Goal: Information Seeking & Learning: Learn about a topic

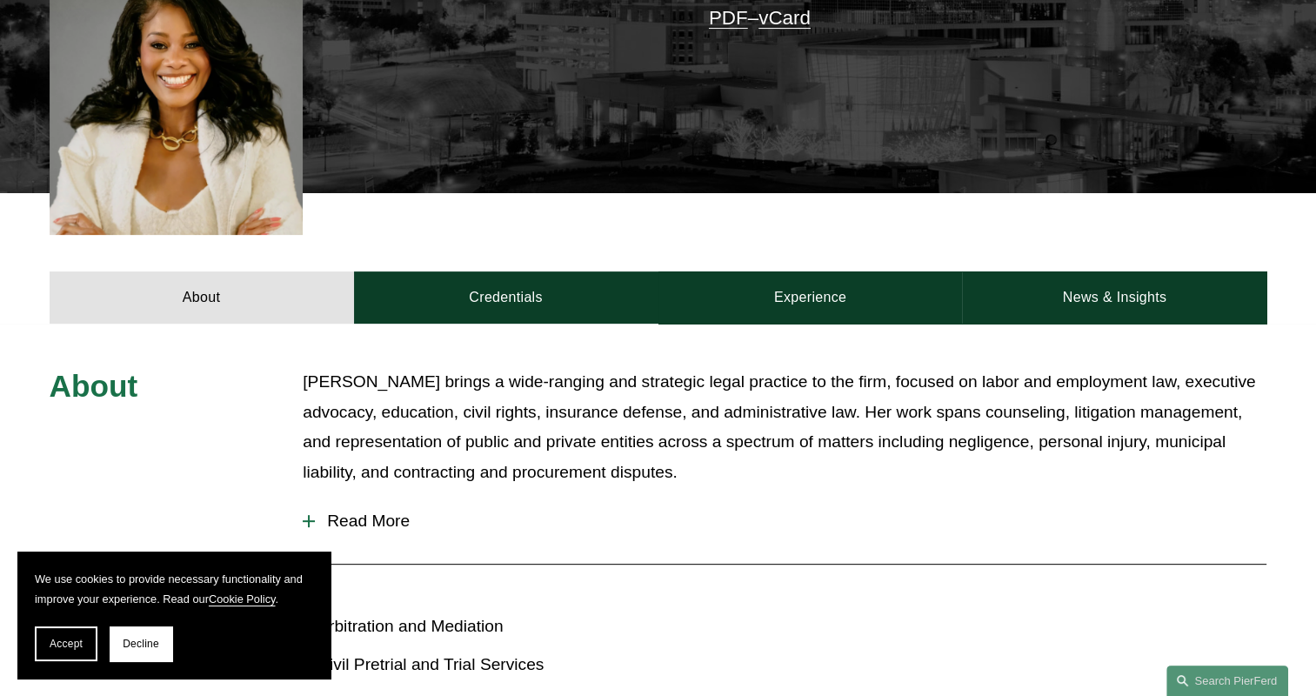
scroll to position [511, 0]
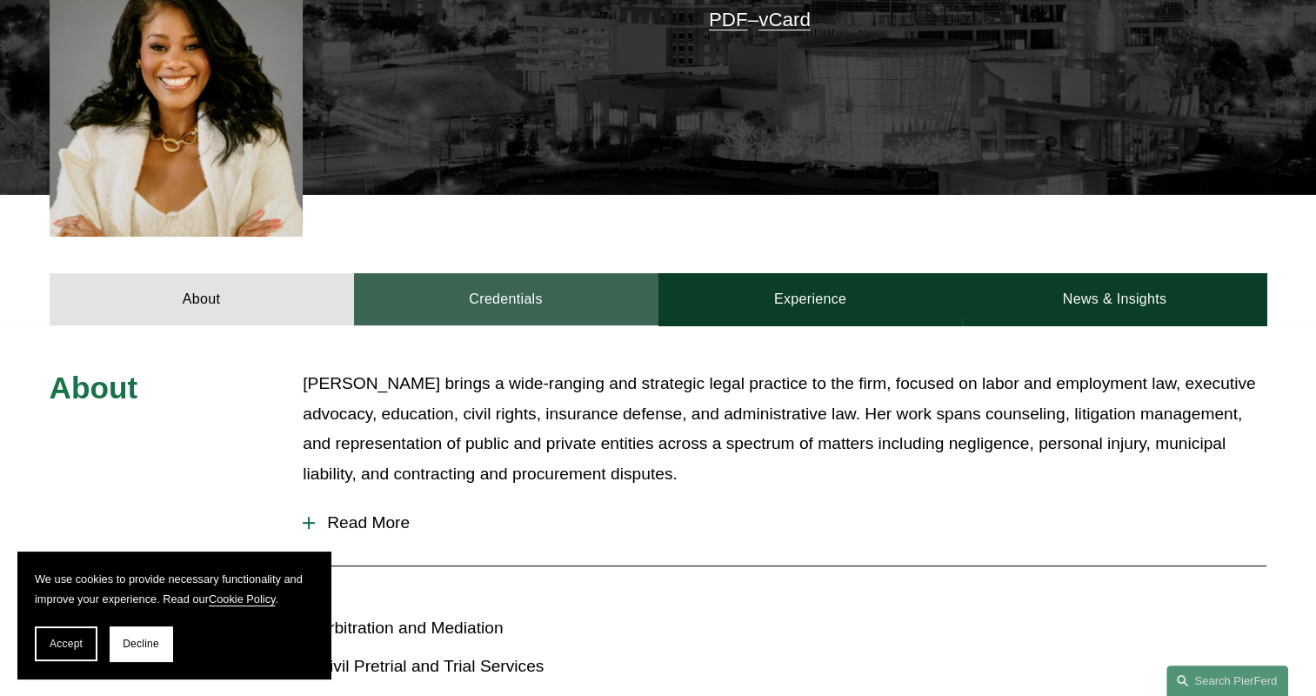
click at [477, 295] on link "Credentials" at bounding box center [506, 299] width 304 height 52
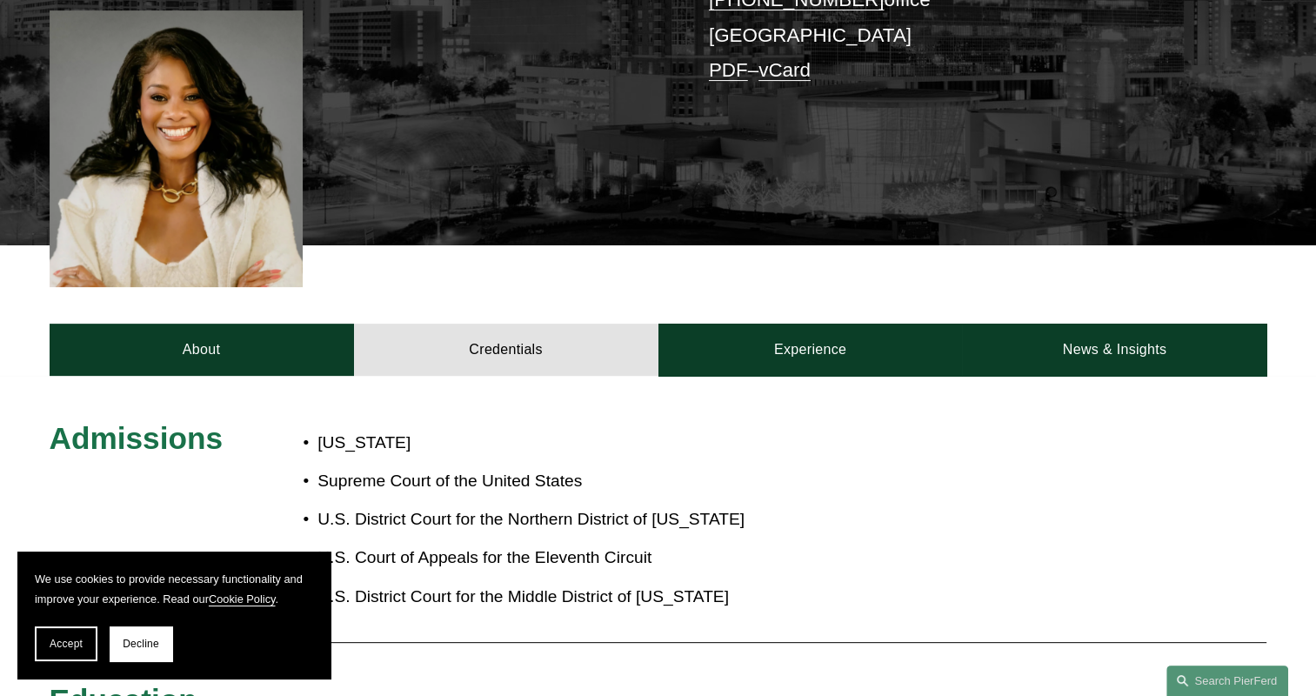
scroll to position [458, 0]
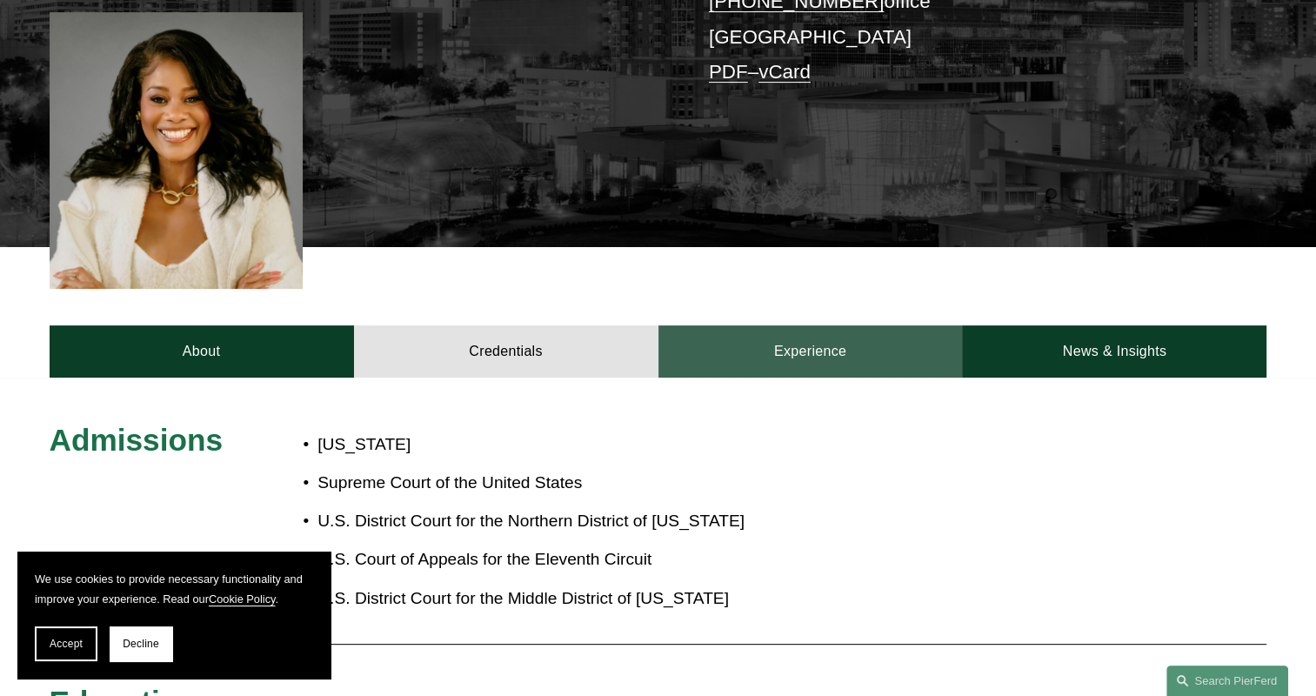
click at [780, 341] on link "Experience" at bounding box center [811, 351] width 304 height 52
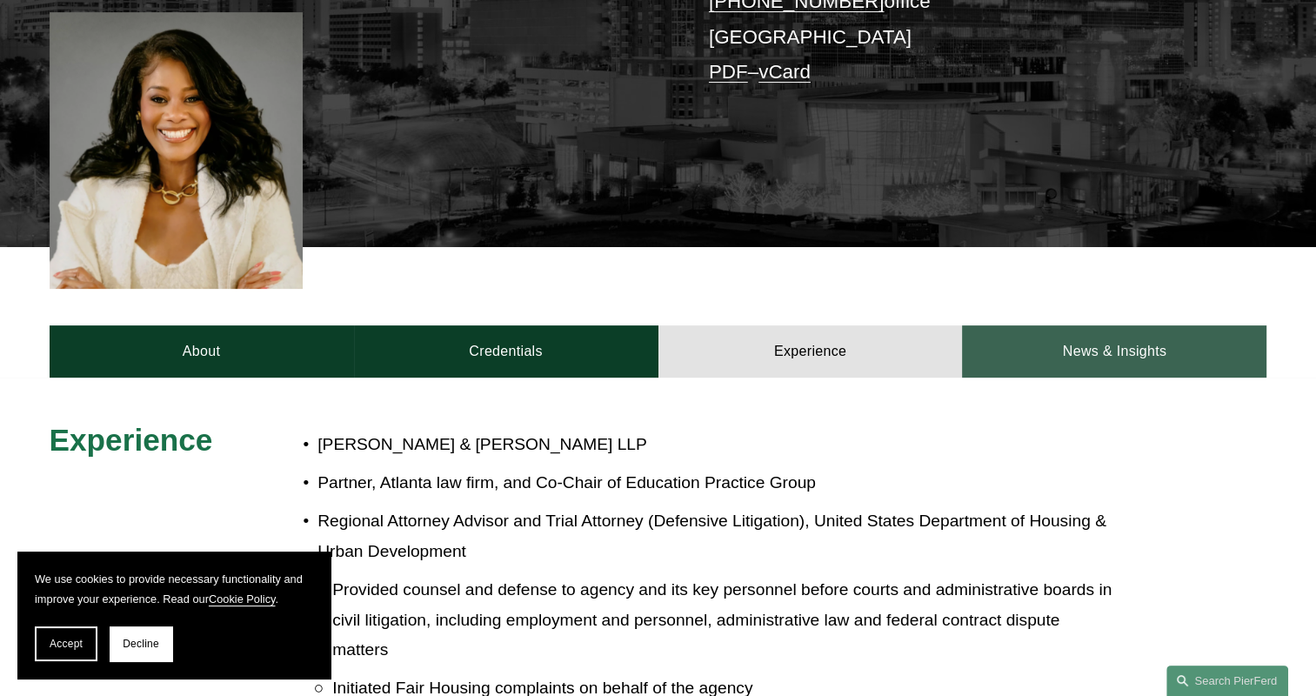
click at [1056, 330] on link "News & Insights" at bounding box center [1114, 351] width 304 height 52
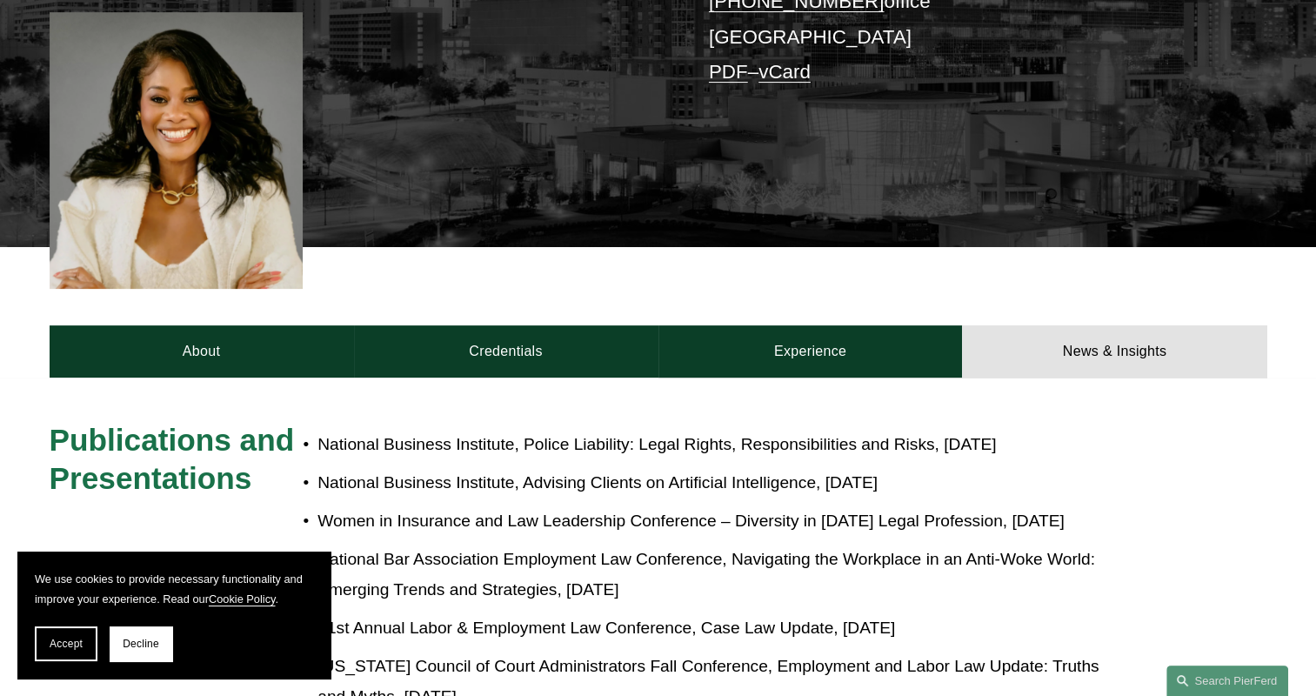
scroll to position [0, 0]
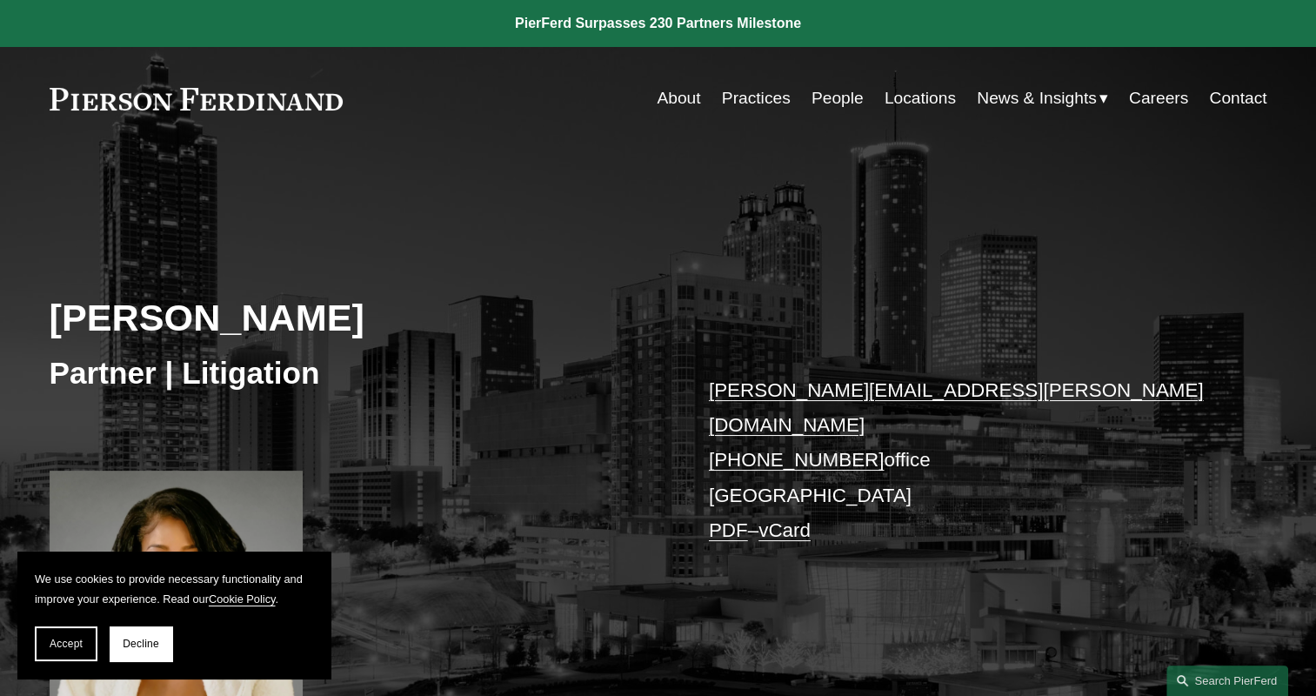
click at [1044, 88] on span "News & Insights" at bounding box center [1037, 99] width 120 height 30
click at [0, 0] on span "News" at bounding box center [0, 0] width 0 height 0
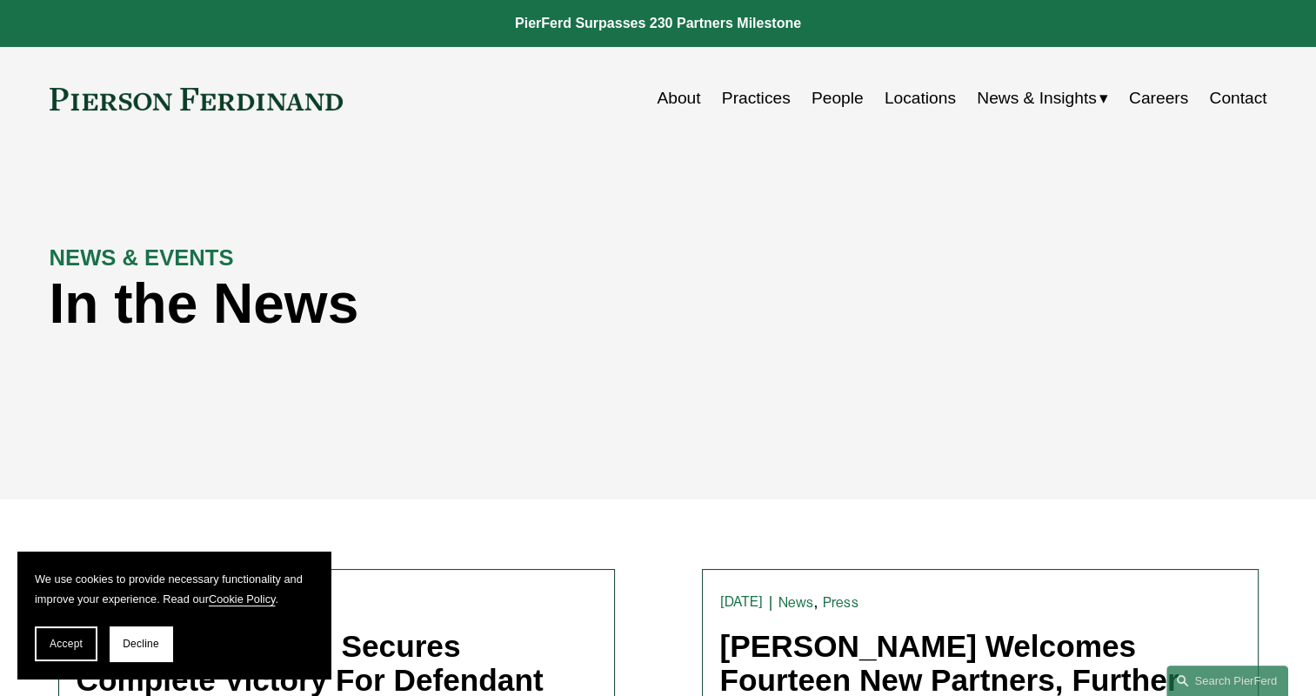
drag, startPoint x: 344, startPoint y: 99, endPoint x: 18, endPoint y: 113, distance: 326.5
click at [18, 113] on div "Skip to Content About Practices People Locations" at bounding box center [658, 98] width 1316 height 103
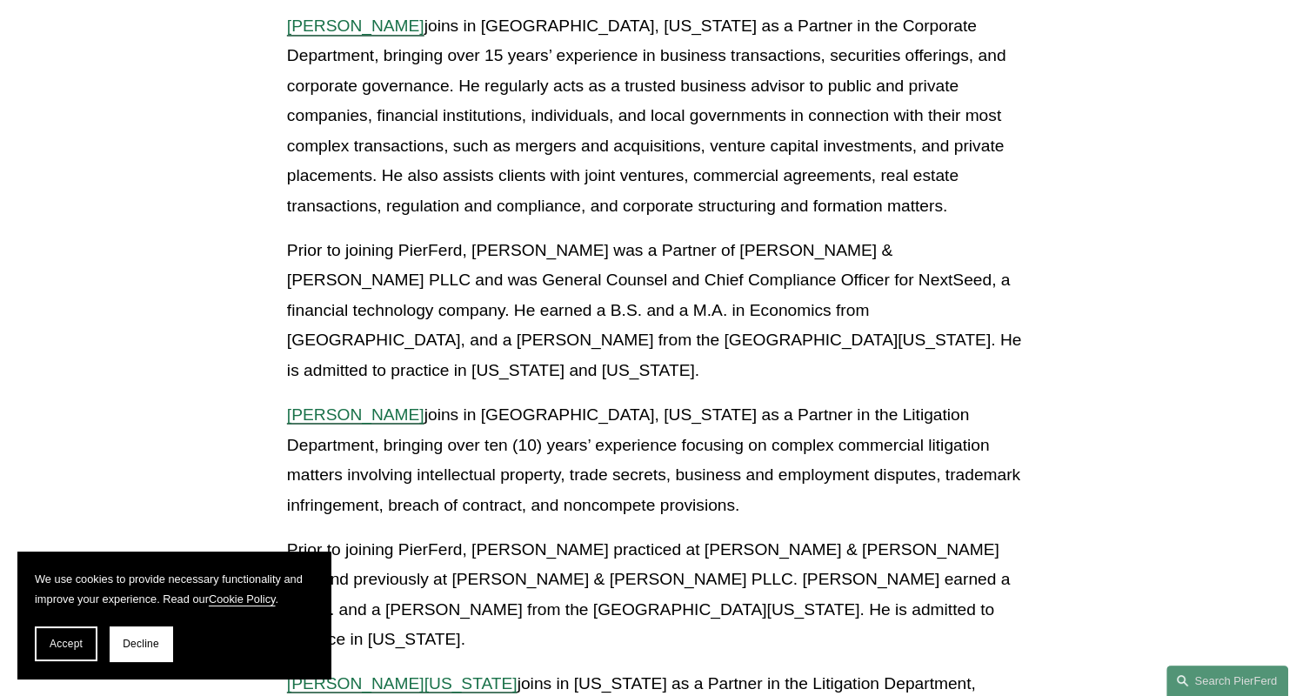
scroll to position [2874, 0]
